Goal: Task Accomplishment & Management: Manage account settings

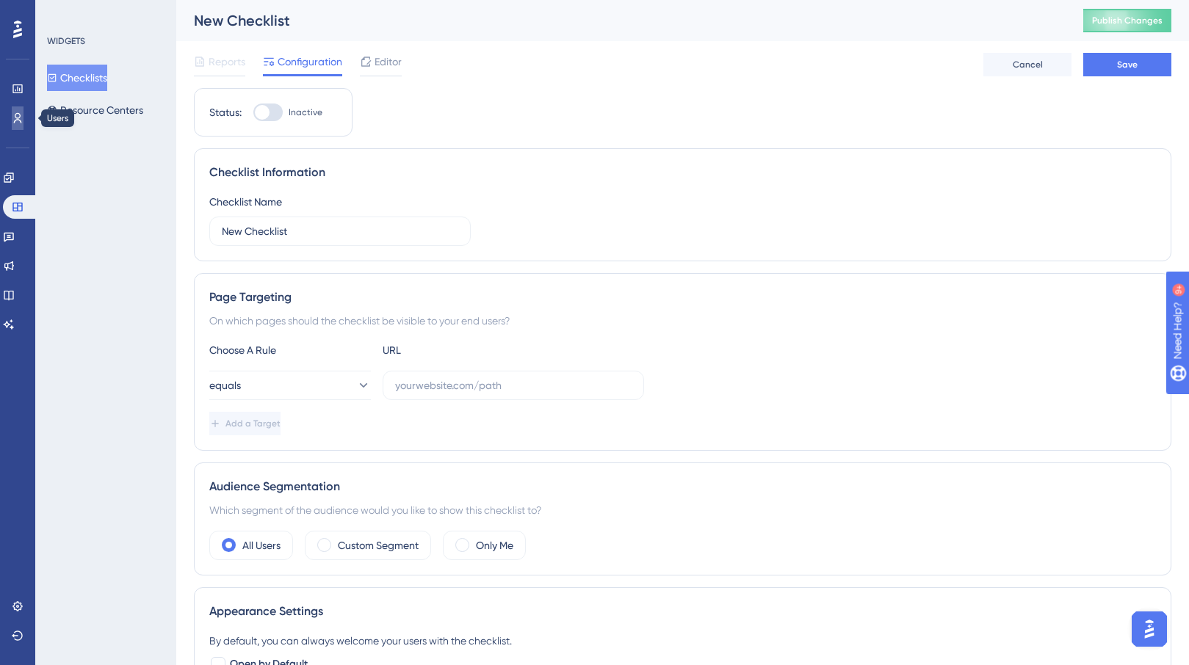
click at [23, 123] on icon at bounding box center [18, 118] width 12 height 12
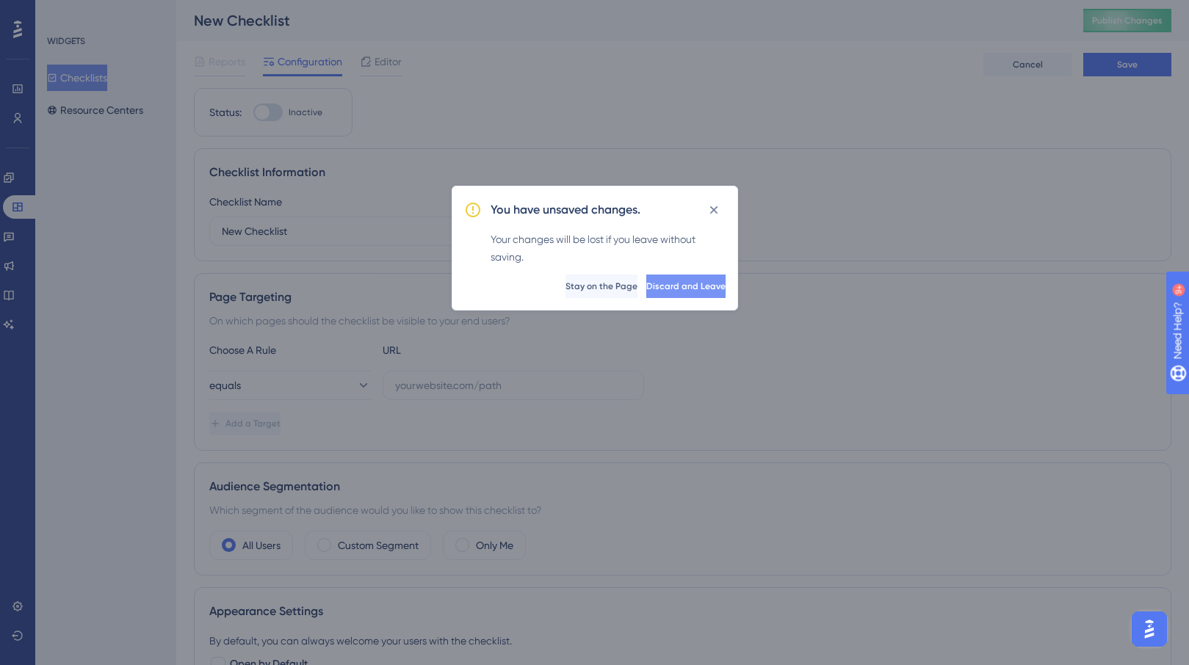
click at [669, 288] on span "Discard and Leave" at bounding box center [685, 287] width 79 height 12
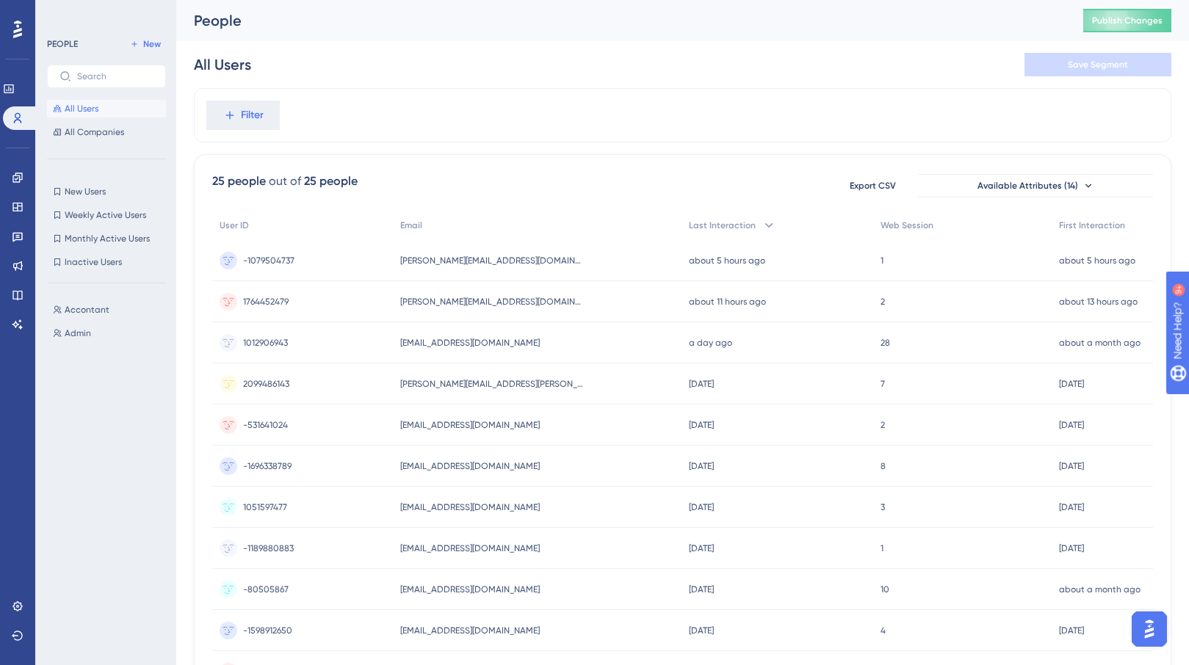
click at [637, 304] on div "[PERSON_NAME][EMAIL_ADDRESS][DOMAIN_NAME] [PERSON_NAME][EMAIL_ADDRESS][DOMAIN_N…" at bounding box center [537, 301] width 289 height 41
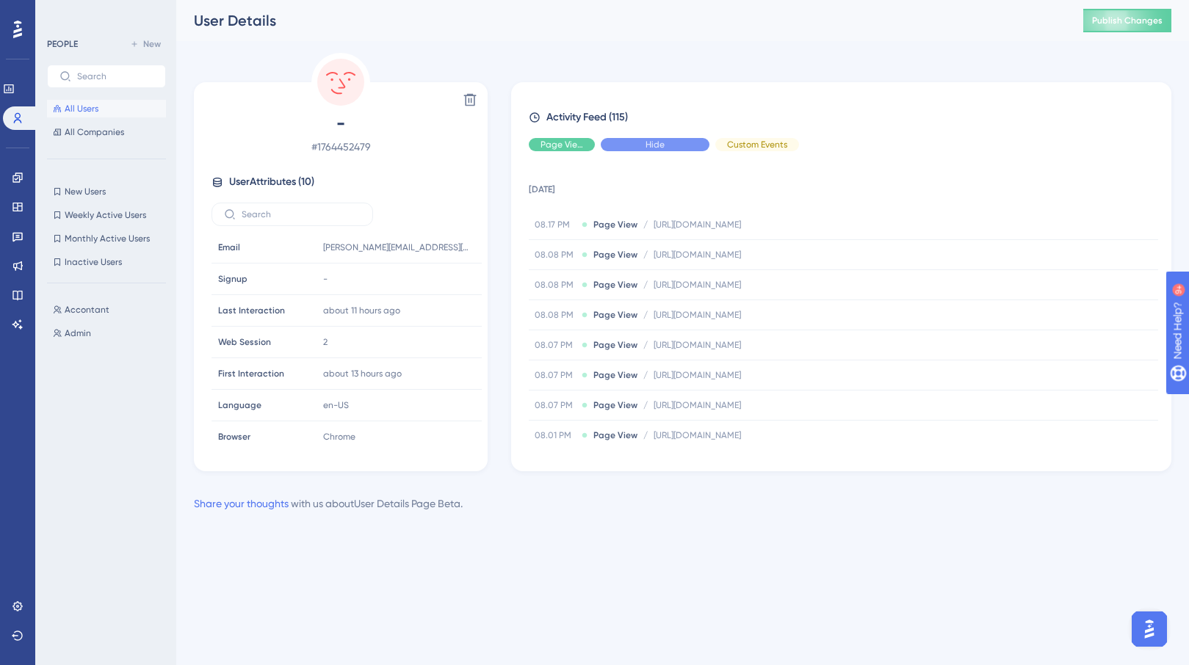
click at [643, 148] on div "Hide" at bounding box center [655, 144] width 109 height 13
click at [644, 145] on span "Show" at bounding box center [655, 145] width 22 height 12
click at [644, 145] on div "Hide" at bounding box center [655, 144] width 109 height 13
click at [644, 145] on span "Show" at bounding box center [655, 145] width 22 height 12
click at [644, 145] on div "Hide" at bounding box center [655, 144] width 109 height 13
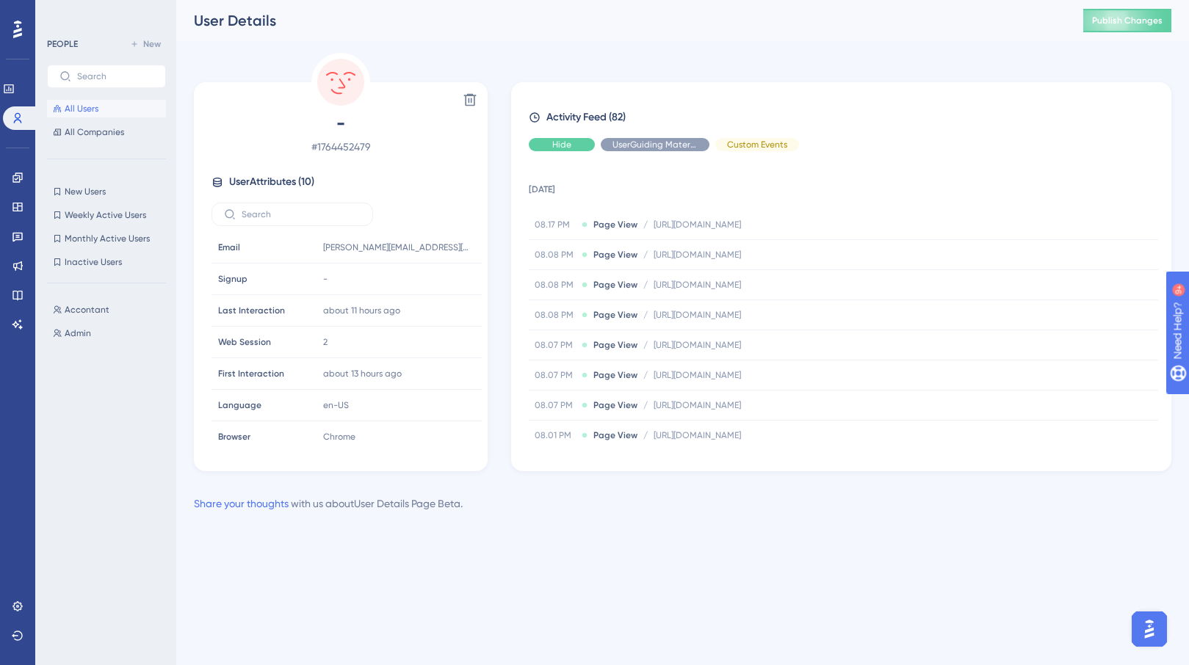
click at [588, 146] on div "Hide" at bounding box center [562, 144] width 66 height 13
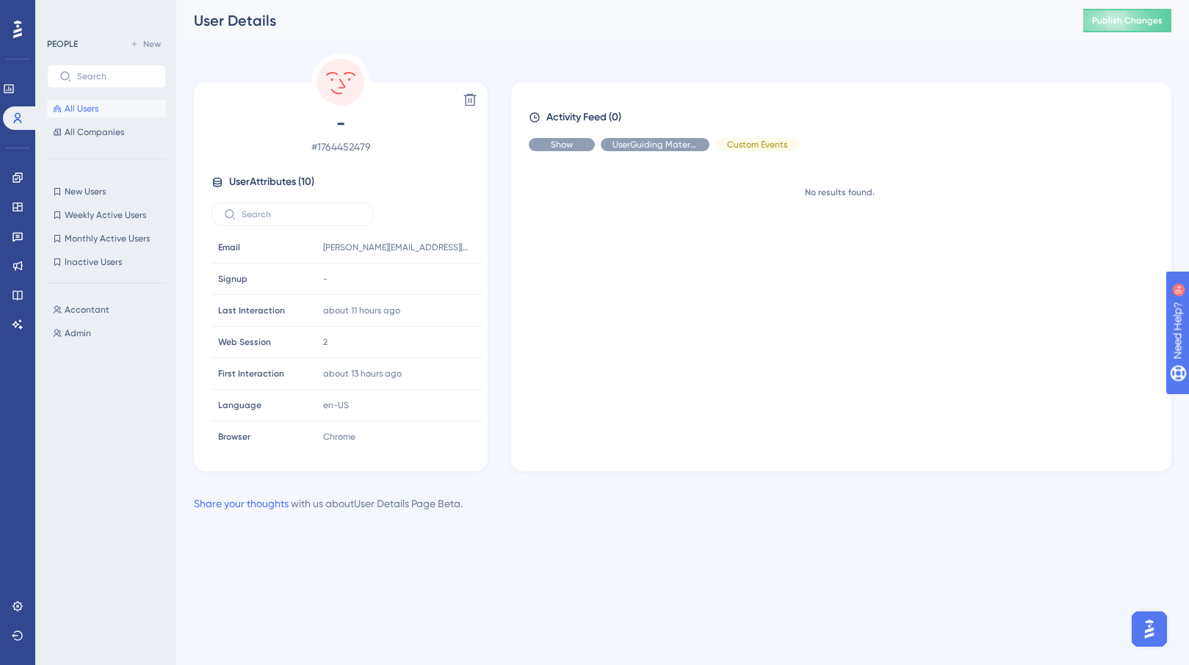
click at [558, 151] on div "Show" at bounding box center [562, 144] width 66 height 13
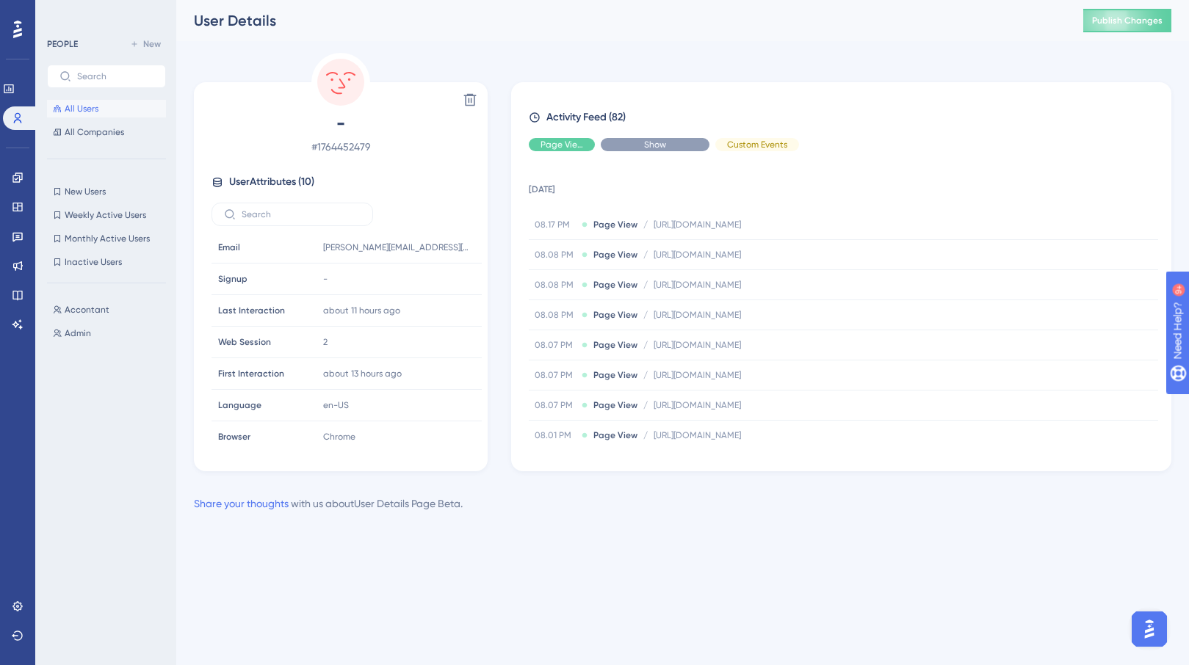
click at [674, 144] on div "Show" at bounding box center [655, 144] width 109 height 13
click at [71, 109] on span "All Users" at bounding box center [82, 109] width 34 height 12
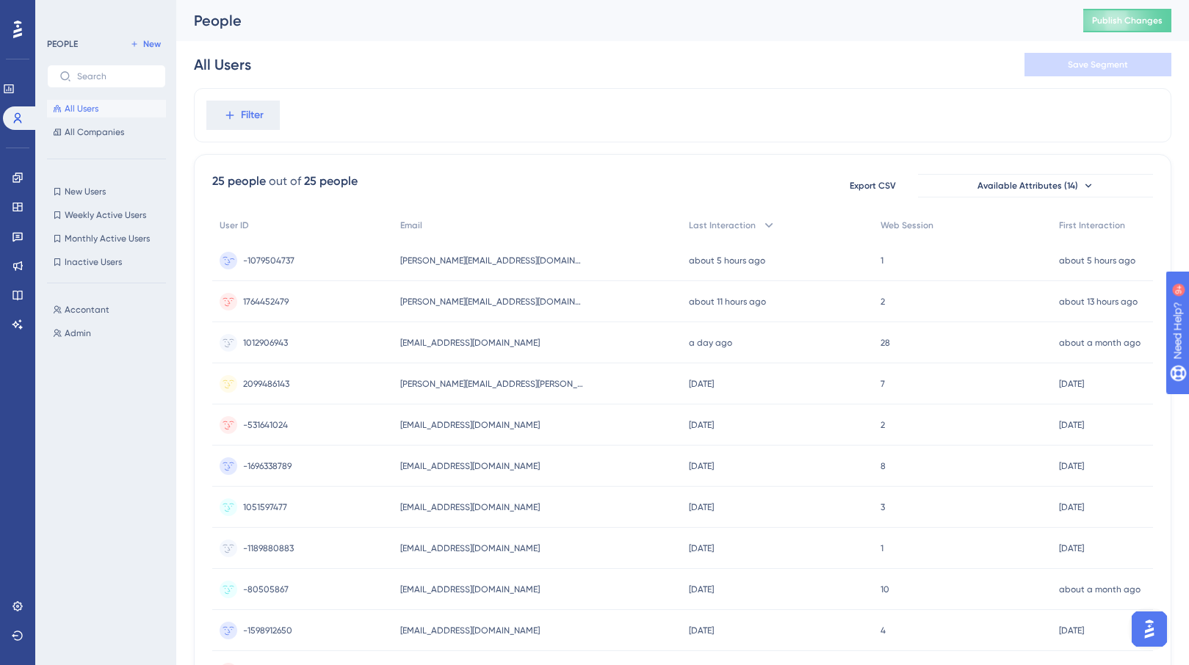
click at [408, 259] on span "[PERSON_NAME][EMAIL_ADDRESS][DOMAIN_NAME]" at bounding box center [492, 261] width 184 height 12
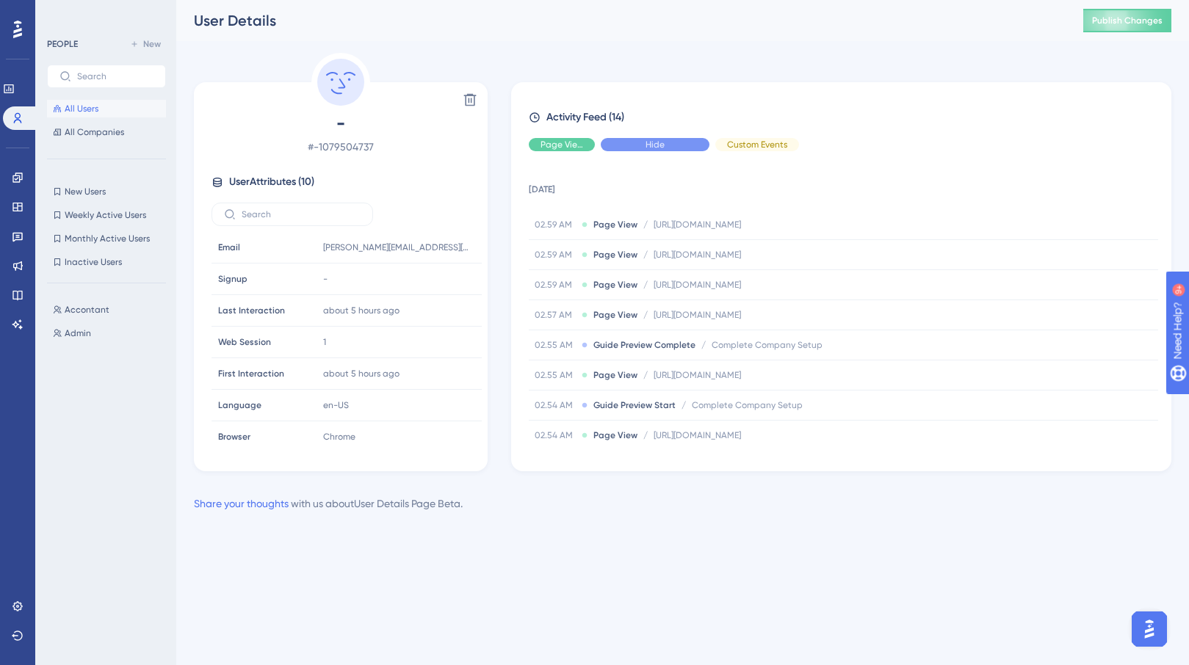
click at [651, 151] on div "Hide" at bounding box center [655, 144] width 109 height 13
click at [564, 149] on span "Hide" at bounding box center [561, 145] width 19 height 12
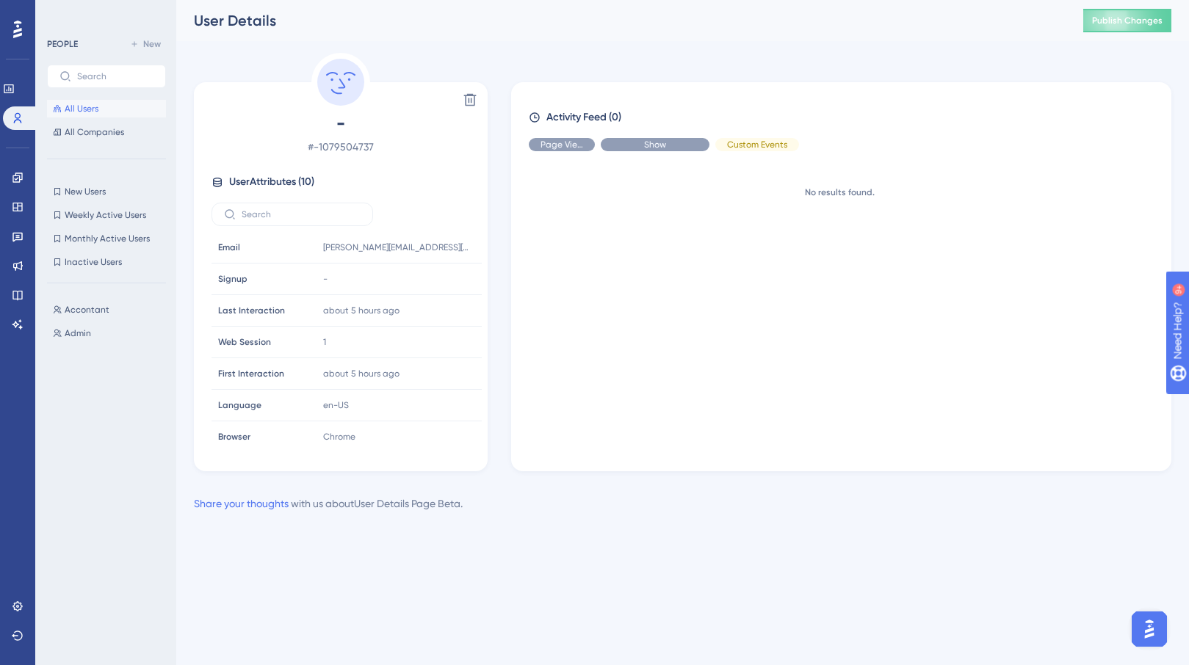
click at [687, 151] on div "Show" at bounding box center [655, 144] width 109 height 13
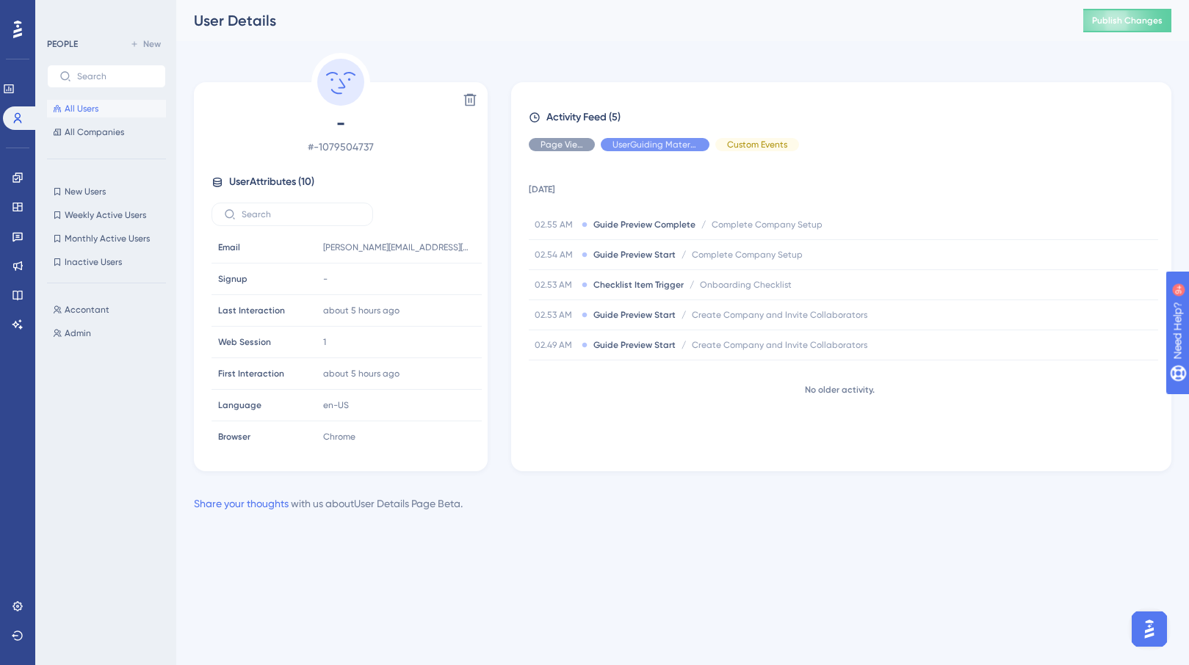
click at [126, 106] on button "All Users" at bounding box center [106, 109] width 119 height 18
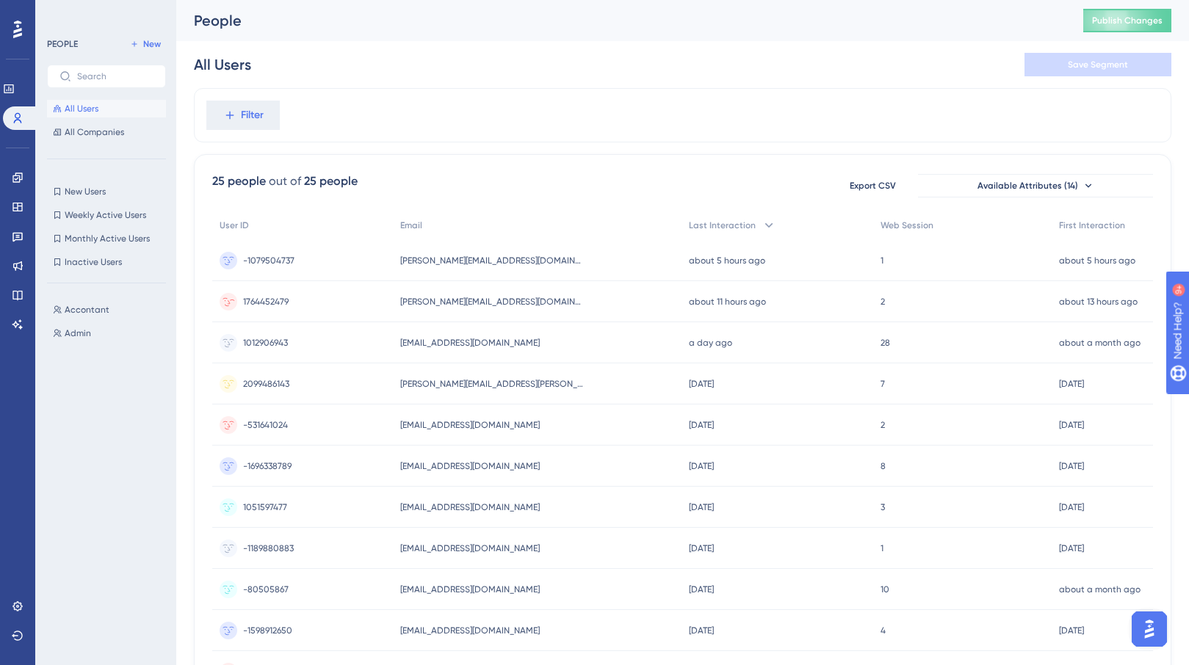
click at [386, 297] on div "1764452479 1764452479" at bounding box center [302, 301] width 181 height 41
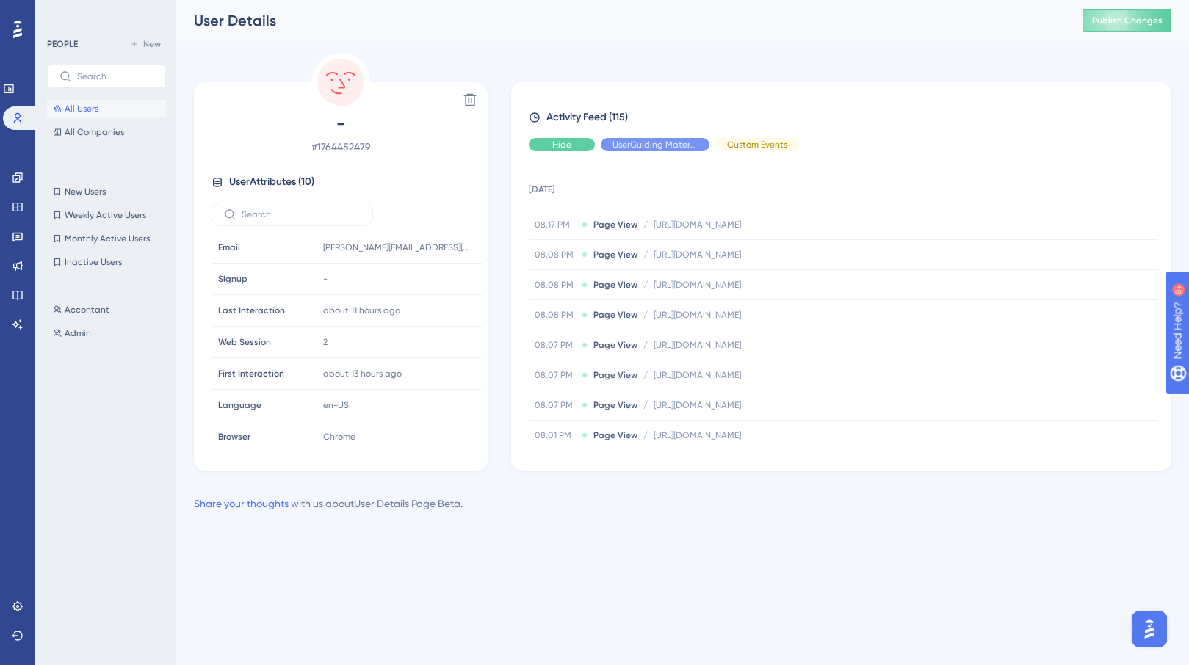
click at [570, 141] on span "Hide" at bounding box center [561, 145] width 19 height 12
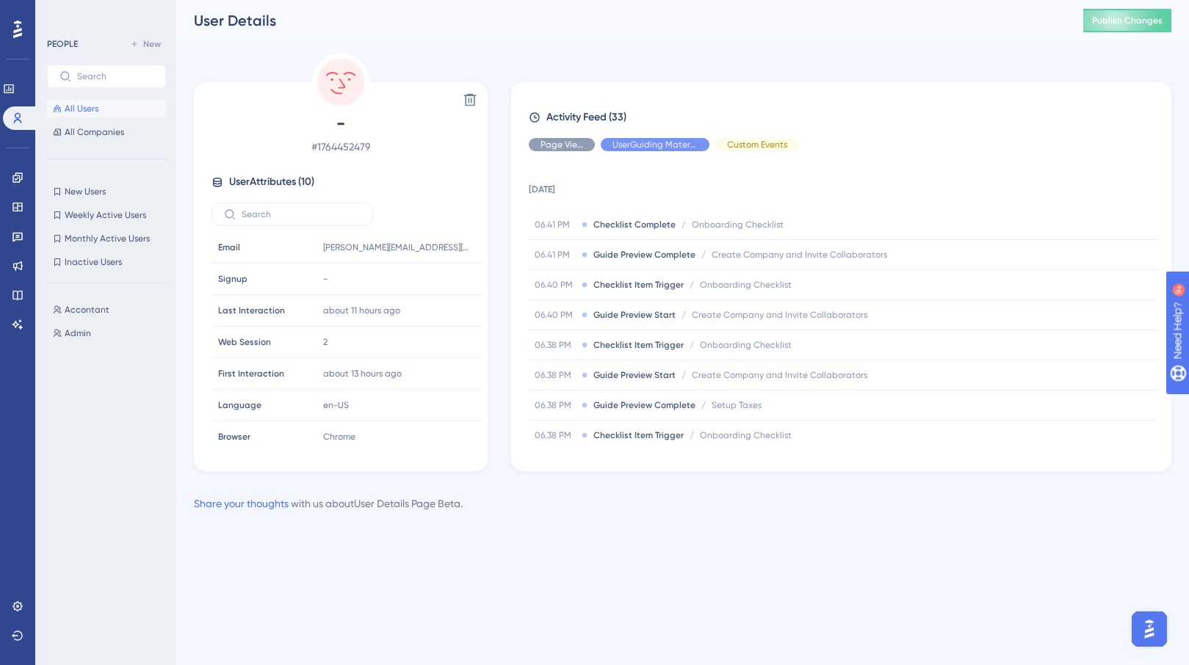
click at [81, 107] on span "All Users" at bounding box center [82, 109] width 34 height 12
